Goal: Find specific page/section: Find specific page/section

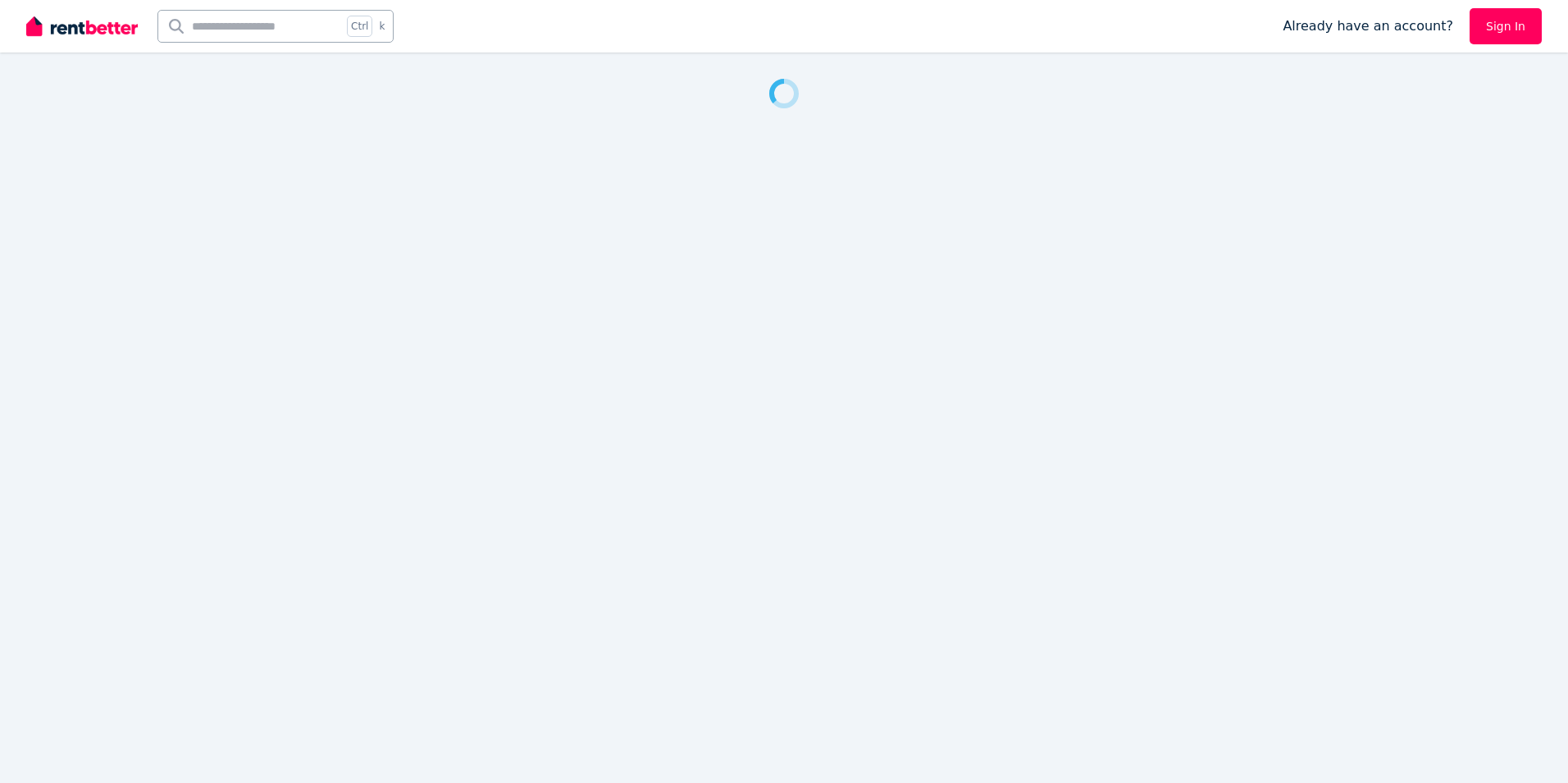
click at [253, 30] on input "text" at bounding box center [249, 26] width 183 height 31
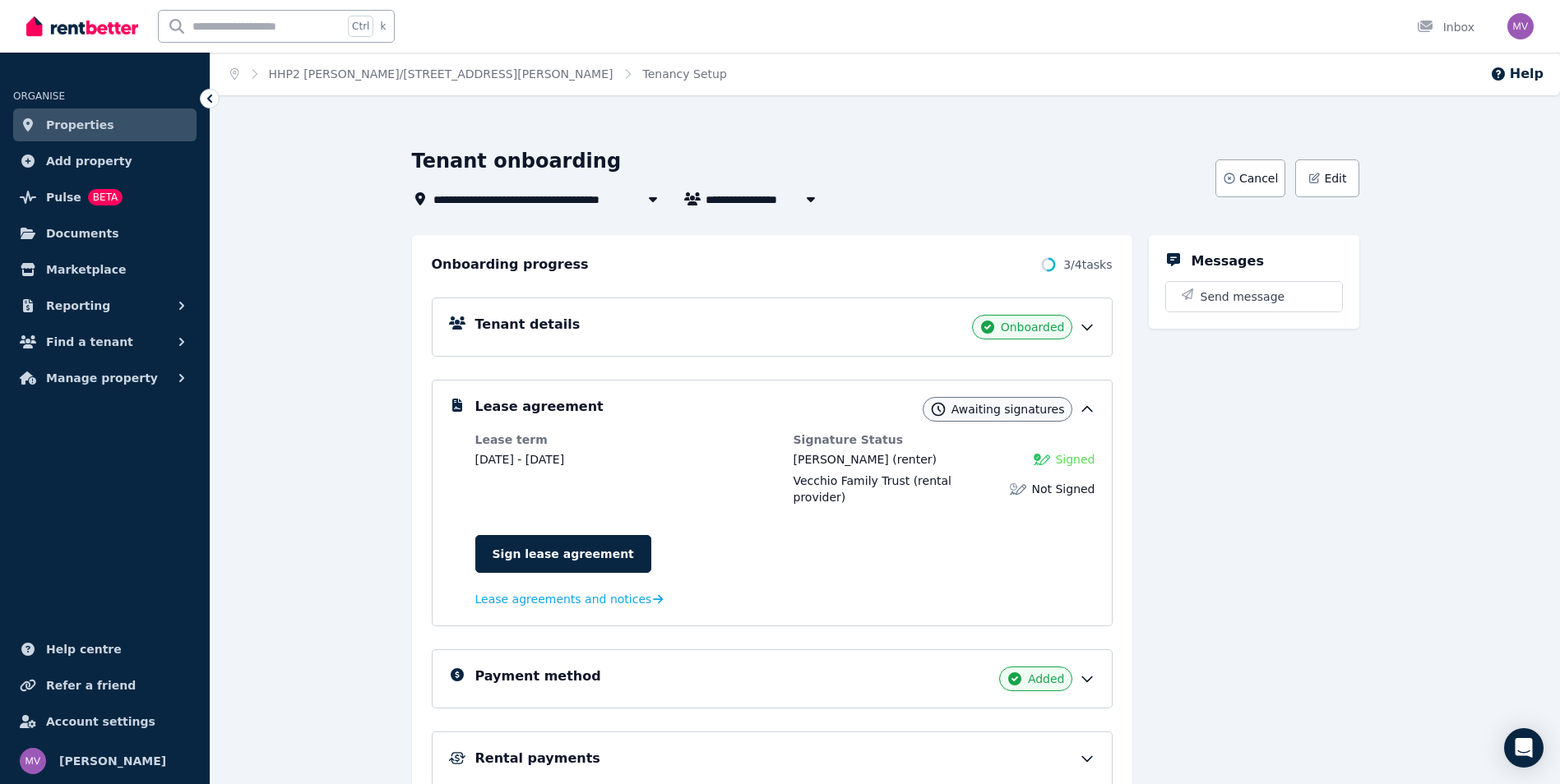
click at [180, 3] on div "Ctrl k" at bounding box center [280, 26] width 245 height 52
click at [228, 31] on input "text" at bounding box center [250, 26] width 184 height 31
type input "******"
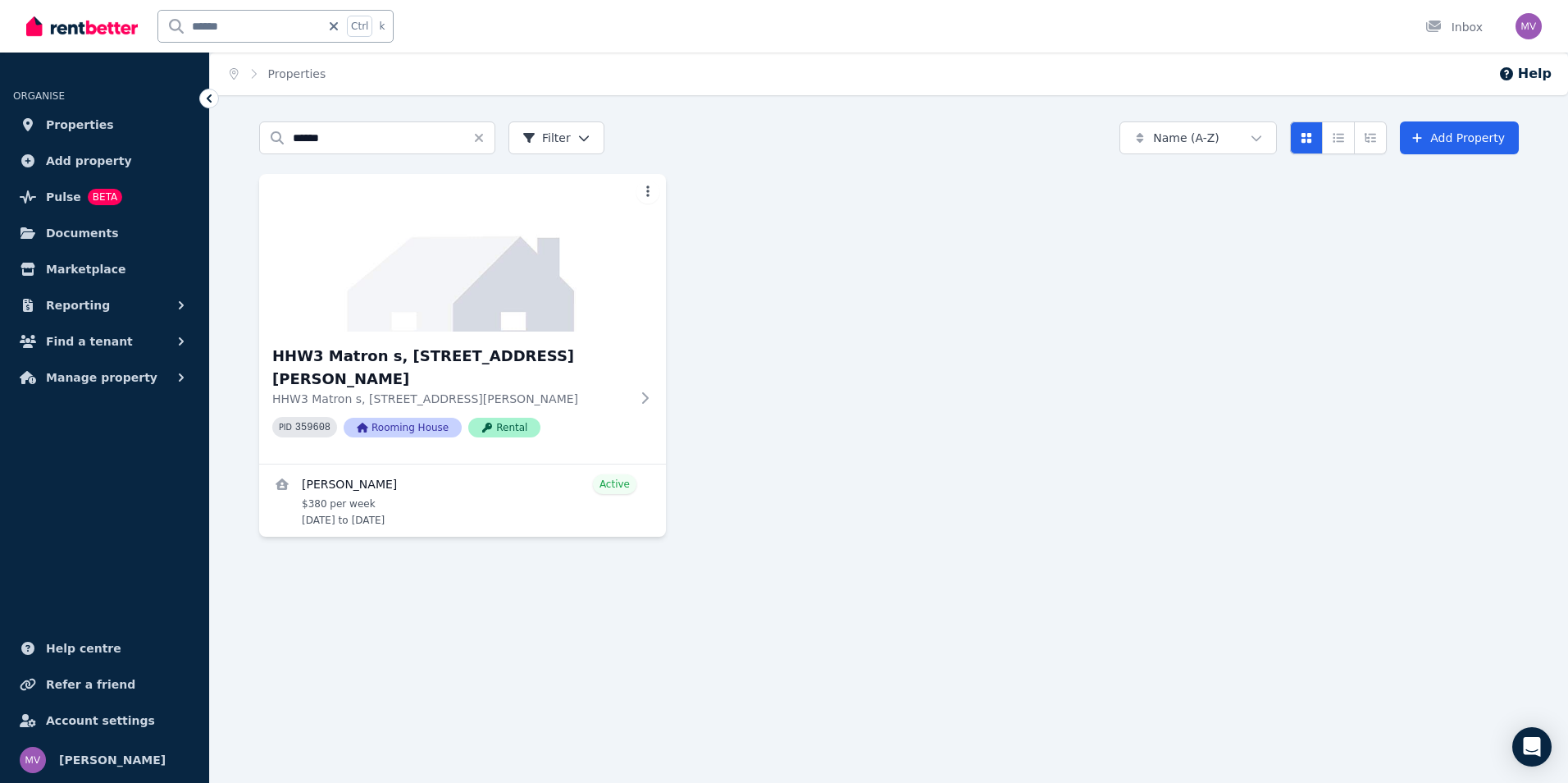
click at [355, 364] on h3 "HHW3 Matron s, [STREET_ADDRESS][PERSON_NAME]" at bounding box center [451, 367] width 358 height 46
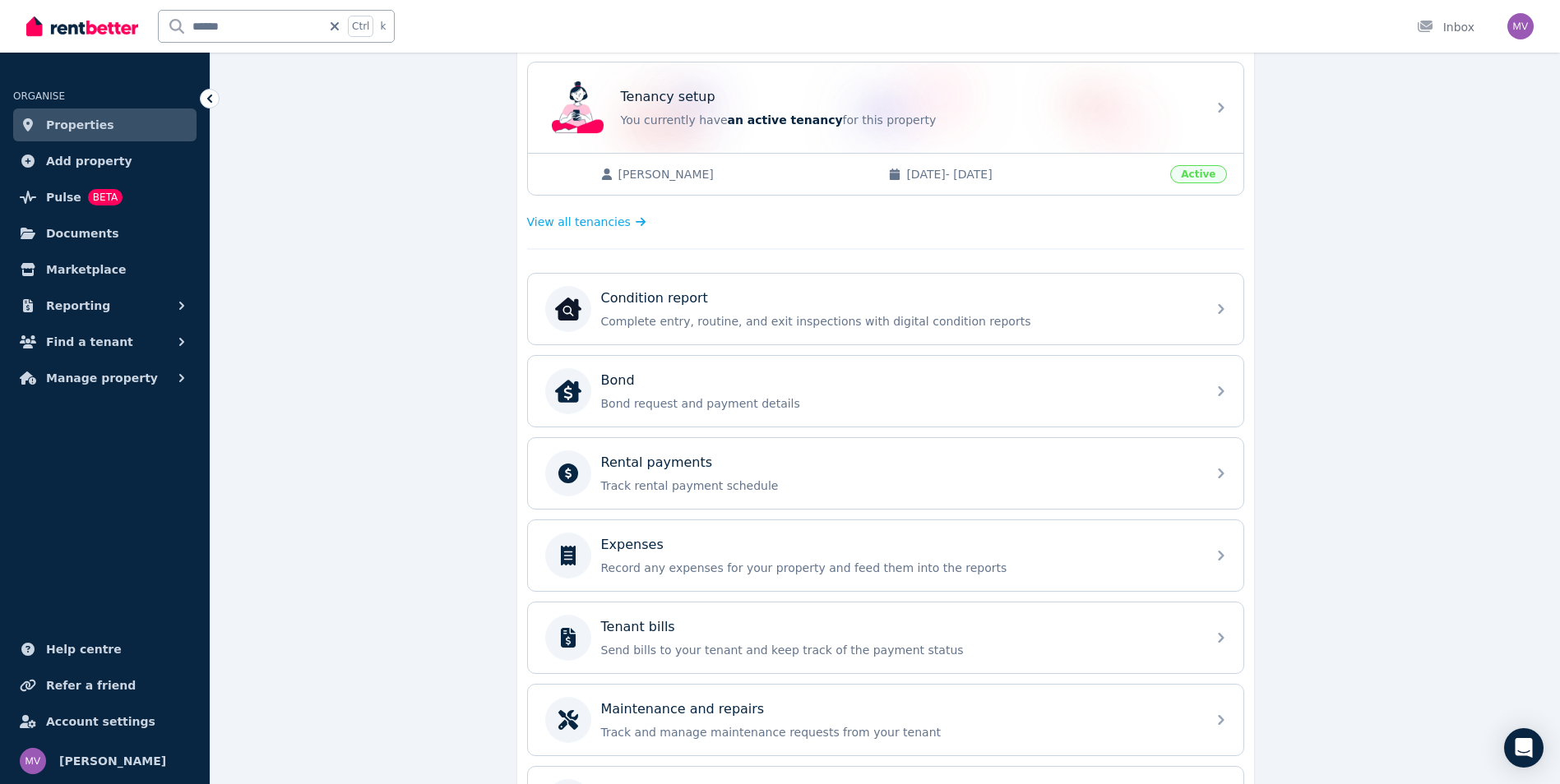
scroll to position [324, 0]
click at [584, 226] on span "View all tenancies" at bounding box center [578, 223] width 104 height 17
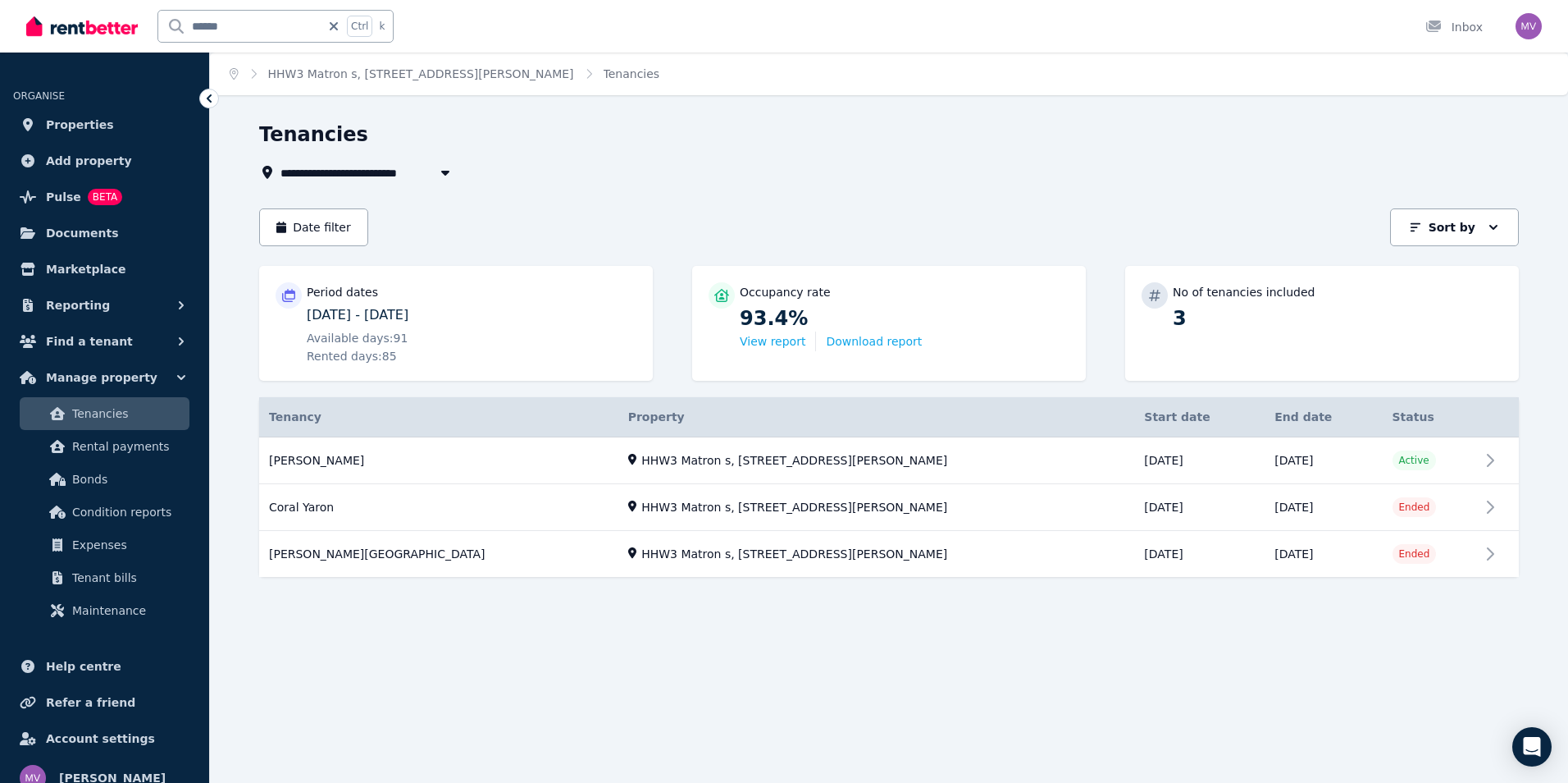
click at [313, 458] on link "View property details" at bounding box center [888, 461] width 1260 height 47
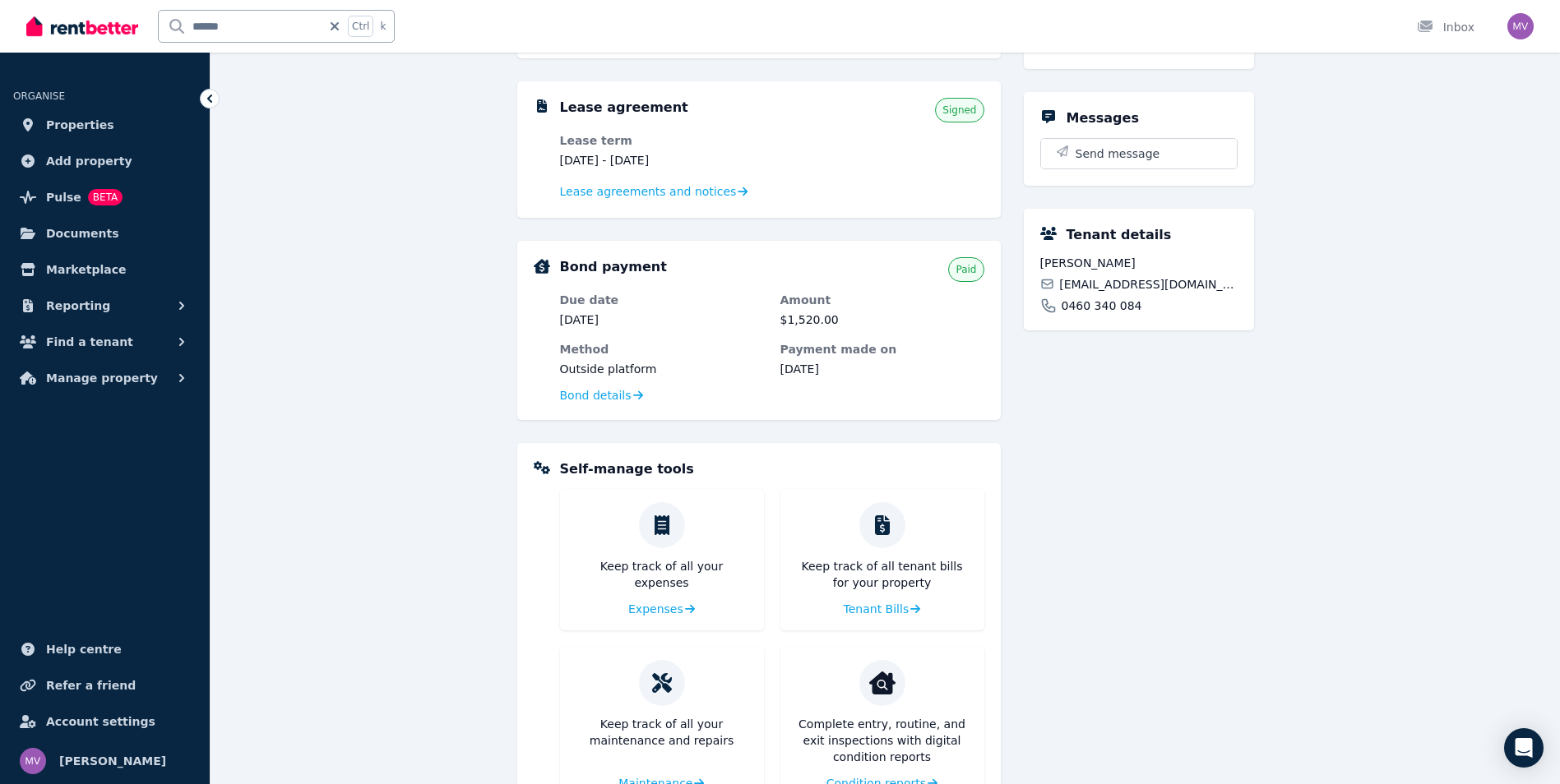
scroll to position [333, 0]
click at [1060, 275] on span "[EMAIL_ADDRESS][DOMAIN_NAME]" at bounding box center [1148, 283] width 178 height 17
drag, startPoint x: 1062, startPoint y: 238, endPoint x: 1177, endPoint y: 241, distance: 115.0
click at [1177, 275] on div "[EMAIL_ADDRESS][DOMAIN_NAME]" at bounding box center [1138, 283] width 197 height 17
copy span "[EMAIL_ADDRESS][DOMAIN_NAME]"
